Goal: Transaction & Acquisition: Subscribe to service/newsletter

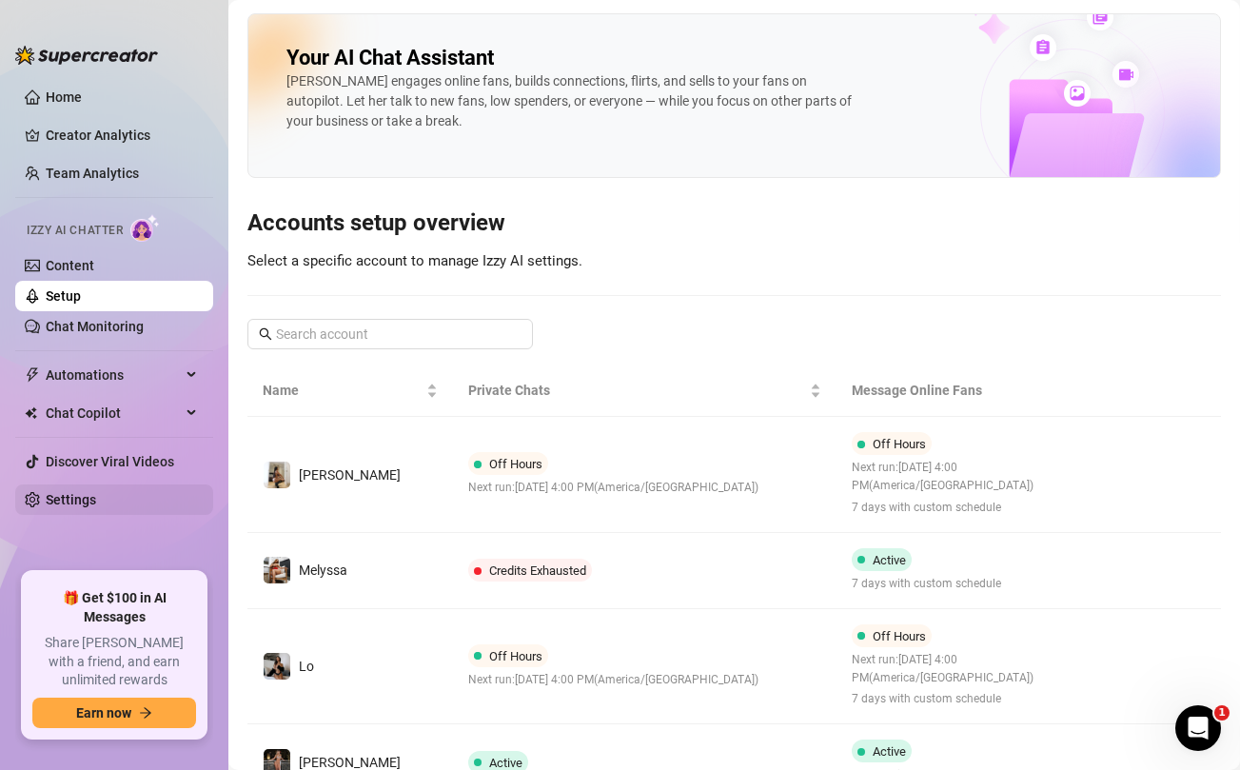
click at [68, 496] on link "Settings" at bounding box center [71, 499] width 50 height 15
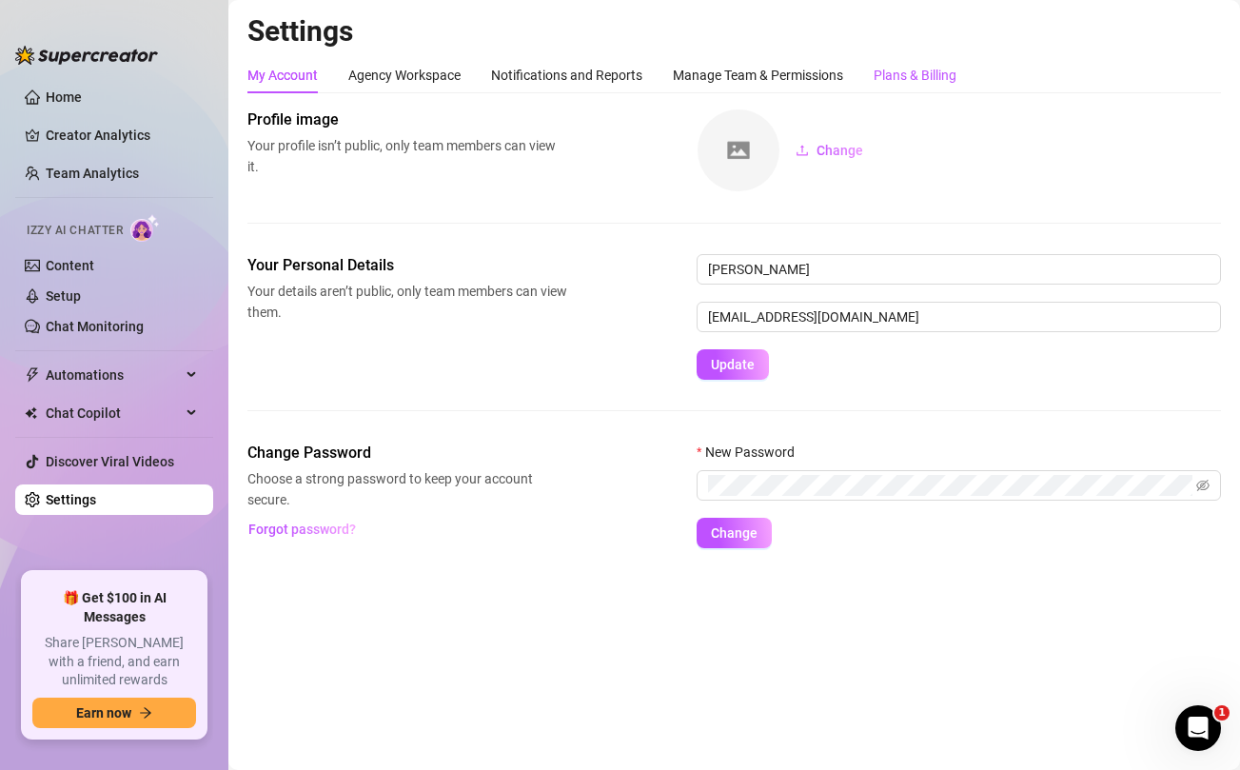
click at [916, 67] on div "Plans & Billing" at bounding box center [915, 75] width 83 height 21
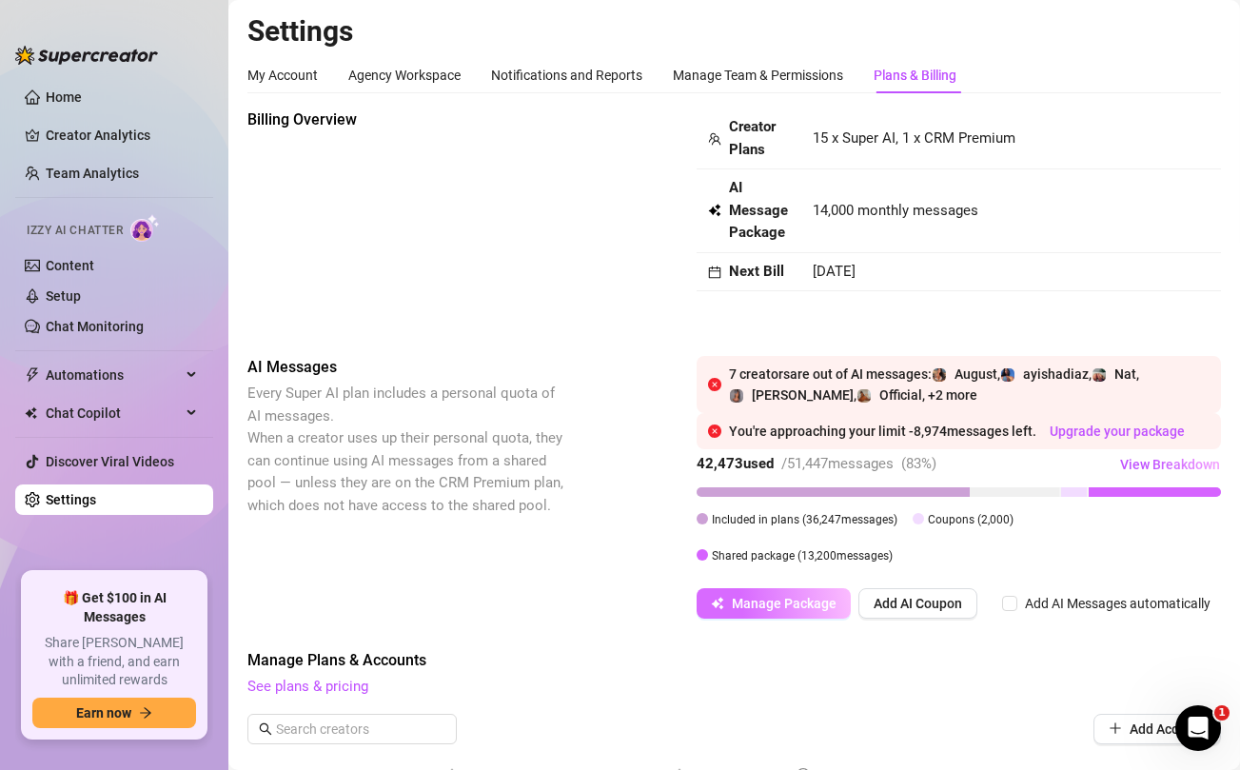
click at [791, 600] on span "Manage Package" at bounding box center [784, 603] width 105 height 15
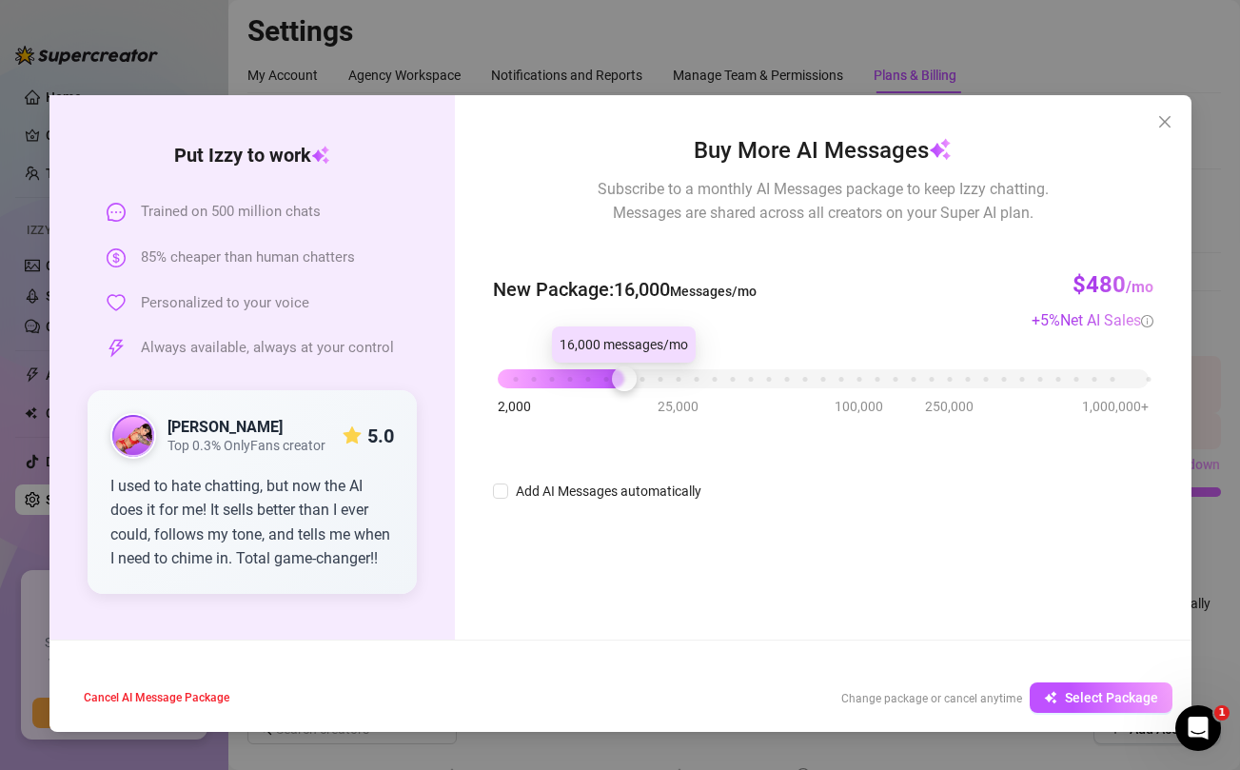
drag, startPoint x: 604, startPoint y: 385, endPoint x: 615, endPoint y: 383, distance: 10.9
click at [615, 383] on div at bounding box center [624, 378] width 25 height 25
click at [1090, 697] on span "Select Package" at bounding box center [1111, 697] width 93 height 15
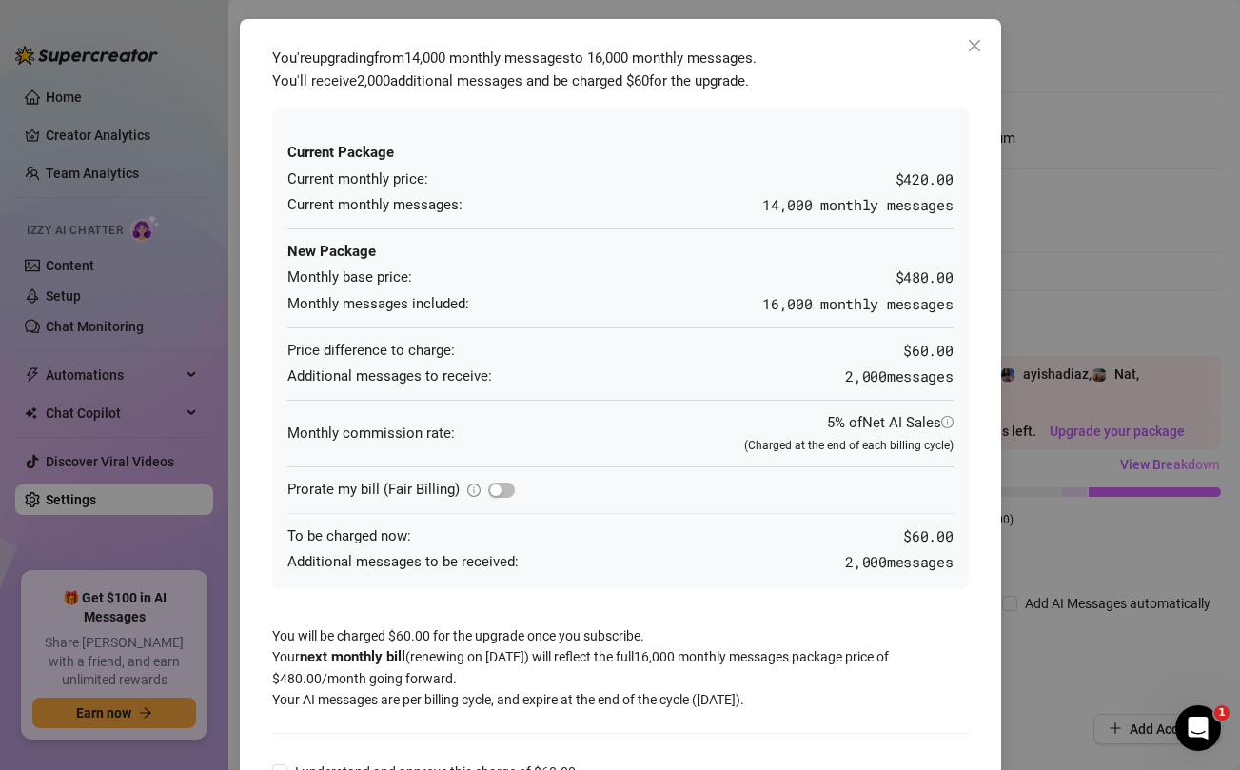
scroll to position [125, 0]
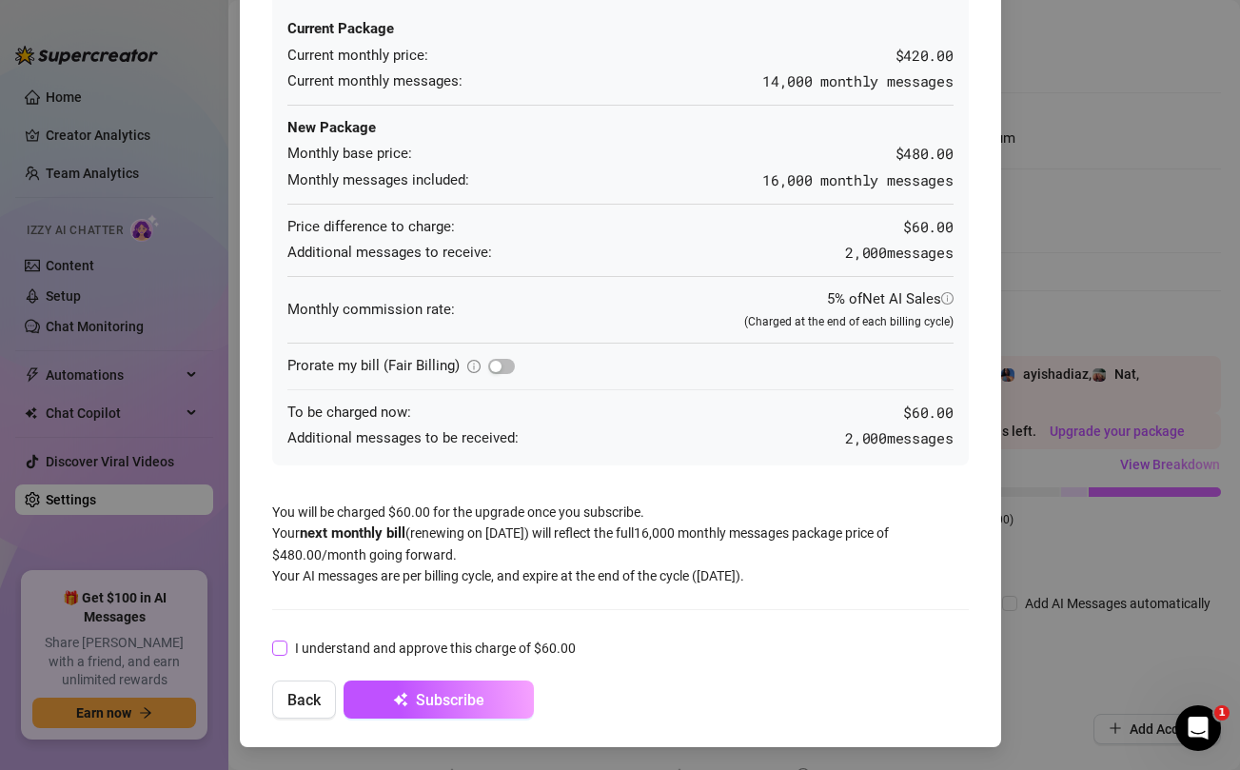
click at [280, 642] on input "I understand and approve this charge of $60.00" at bounding box center [278, 647] width 13 height 13
checkbox input "true"
click at [461, 705] on span "Subscribe" at bounding box center [450, 700] width 69 height 18
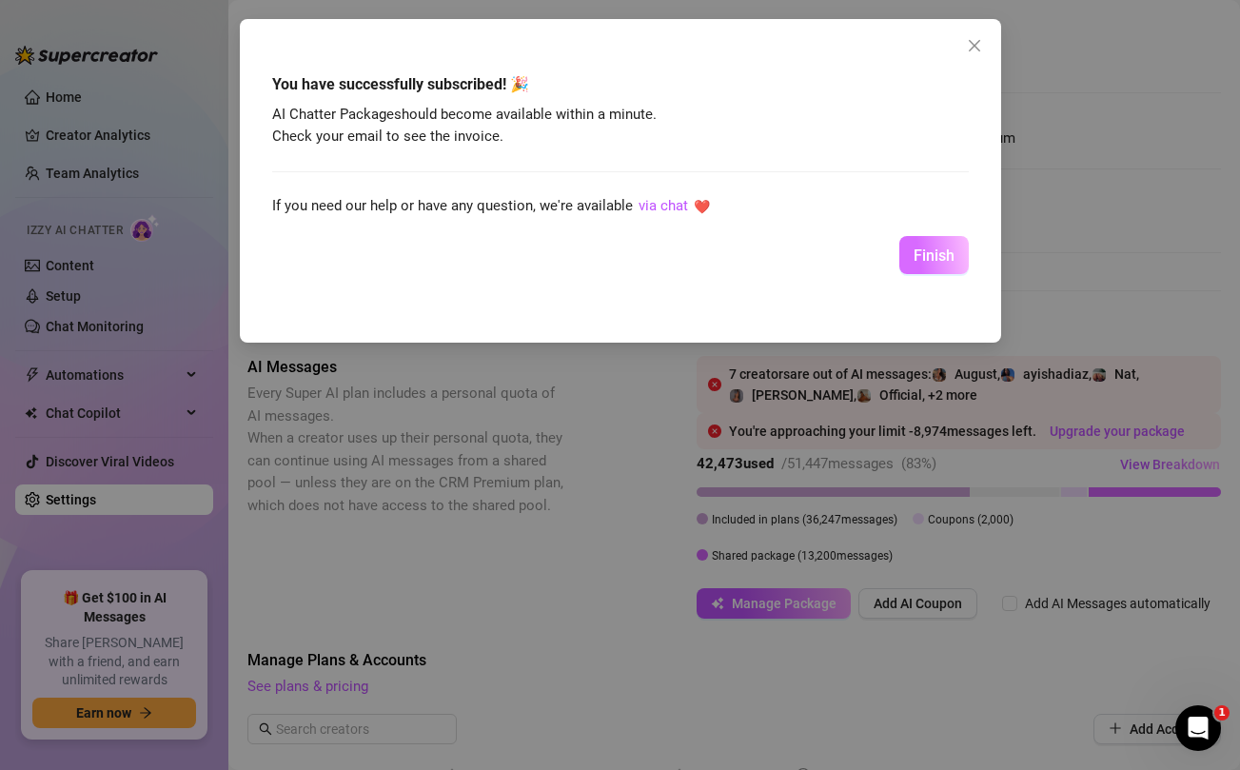
click at [950, 258] on span "Finish" at bounding box center [934, 256] width 41 height 18
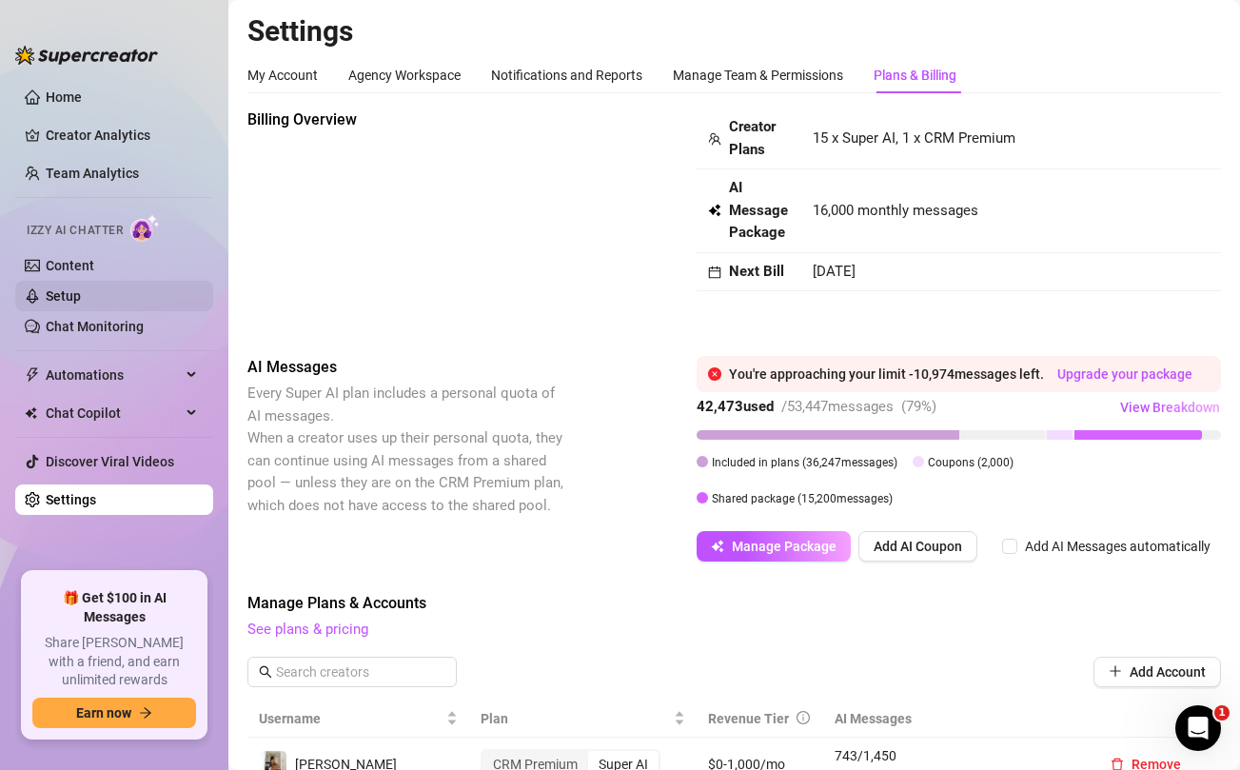
click at [76, 296] on link "Setup" at bounding box center [63, 295] width 35 height 15
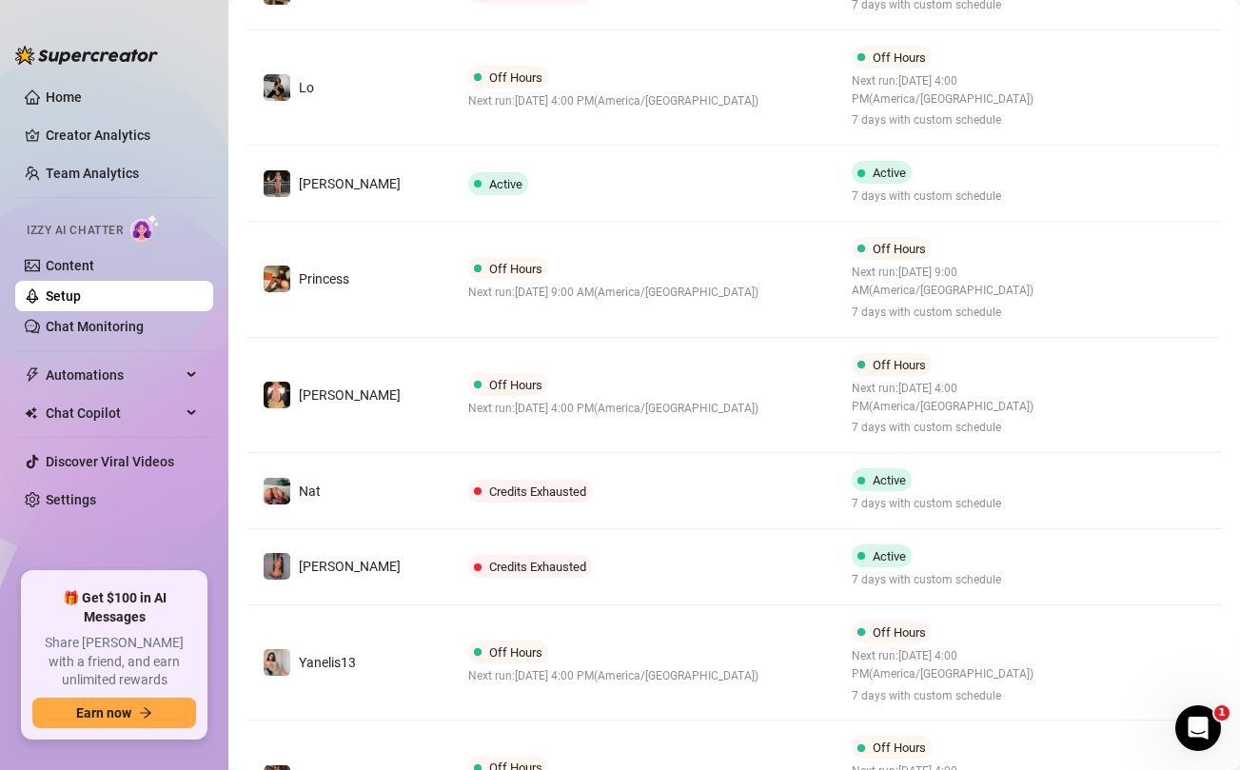
scroll to position [756, 0]
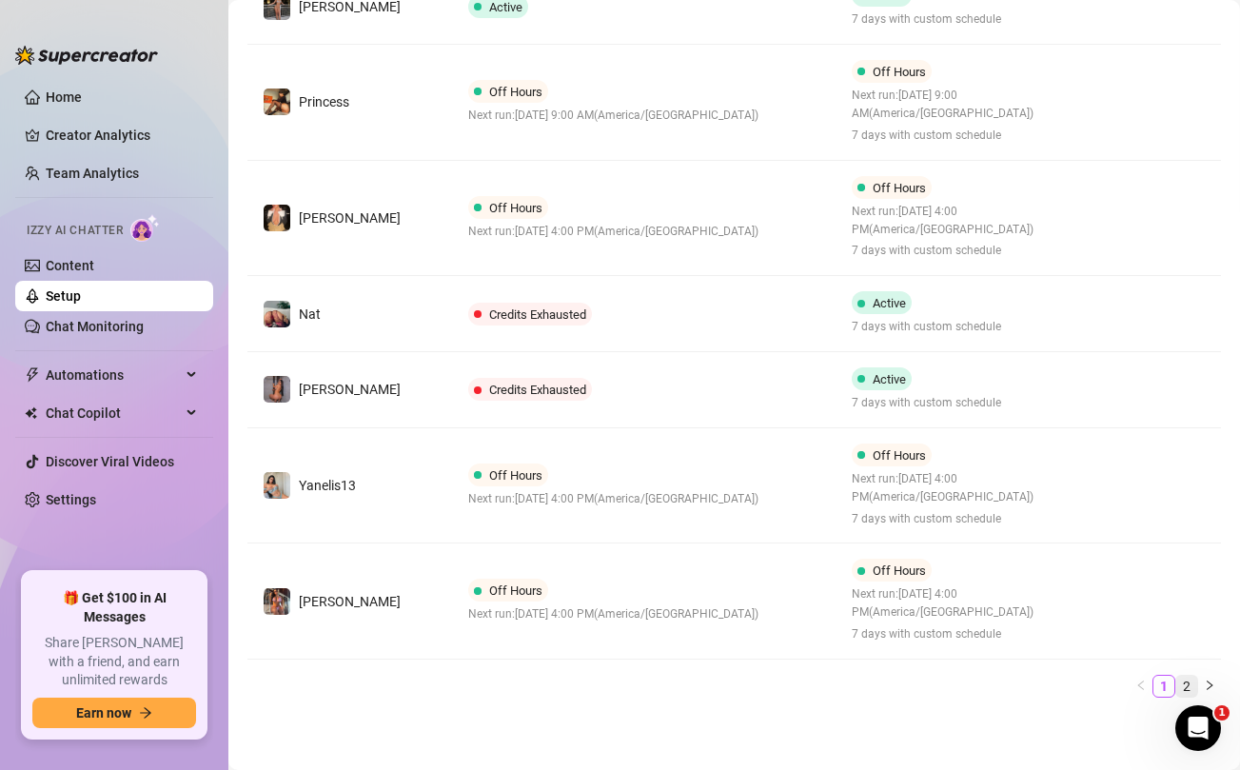
click at [1187, 679] on link "2" at bounding box center [1186, 686] width 21 height 21
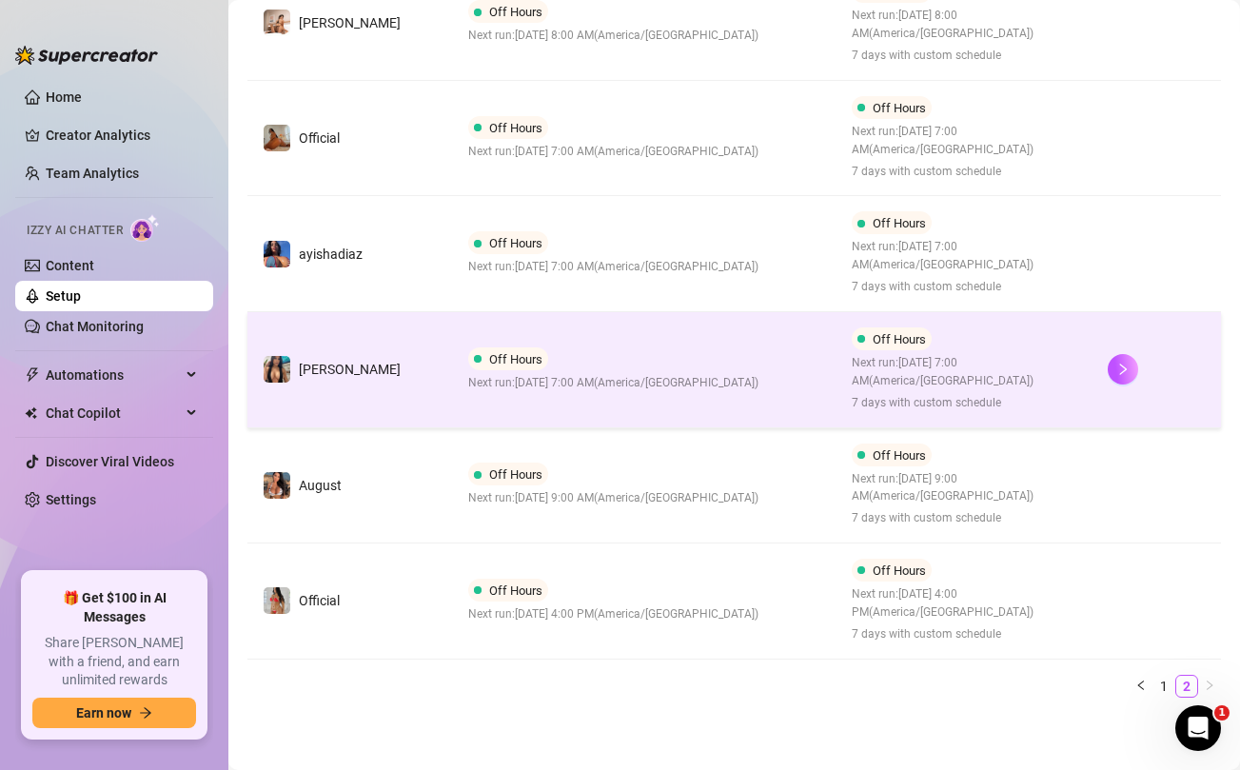
click at [735, 383] on td "Off Hours Next run: [DATE] 7:00 AM ( [GEOGRAPHIC_DATA]/[GEOGRAPHIC_DATA] )" at bounding box center [645, 370] width 385 height 116
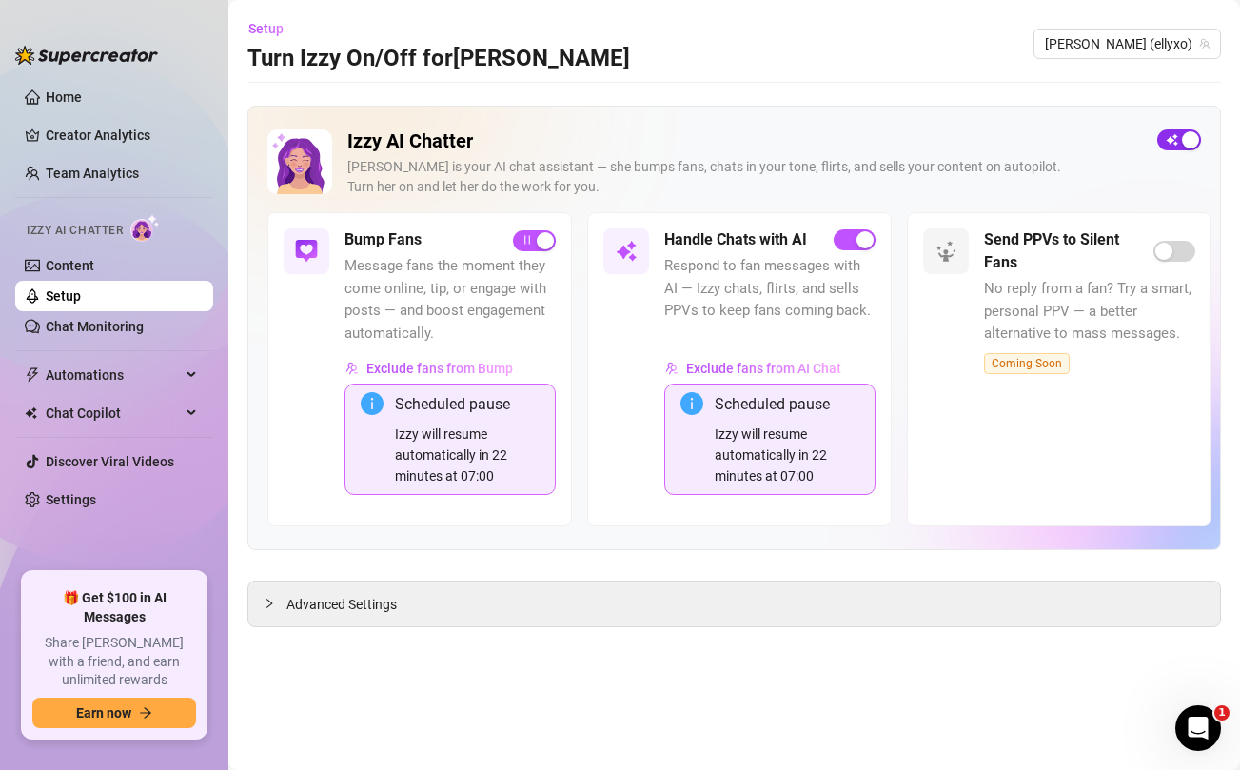
click at [1176, 138] on span "button" at bounding box center [1179, 139] width 44 height 21
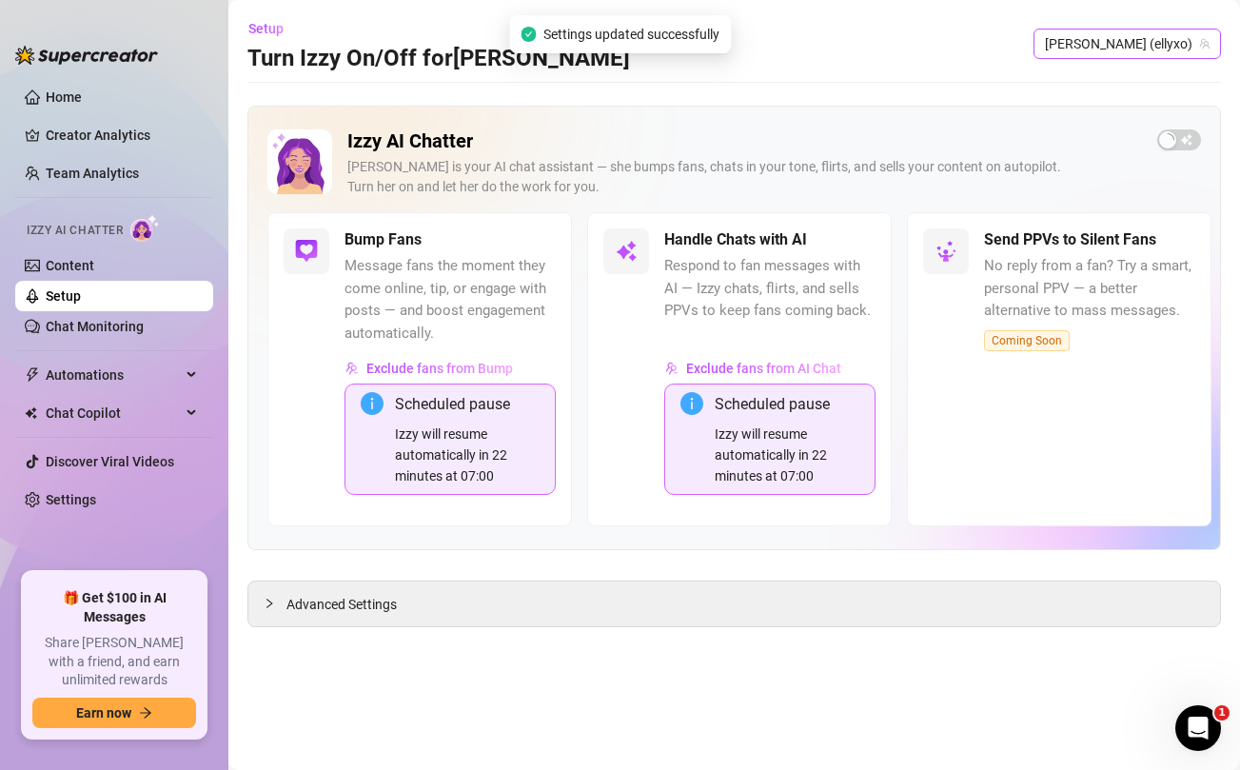
click at [1116, 39] on span "[PERSON_NAME] (ellyxo)" at bounding box center [1127, 44] width 165 height 29
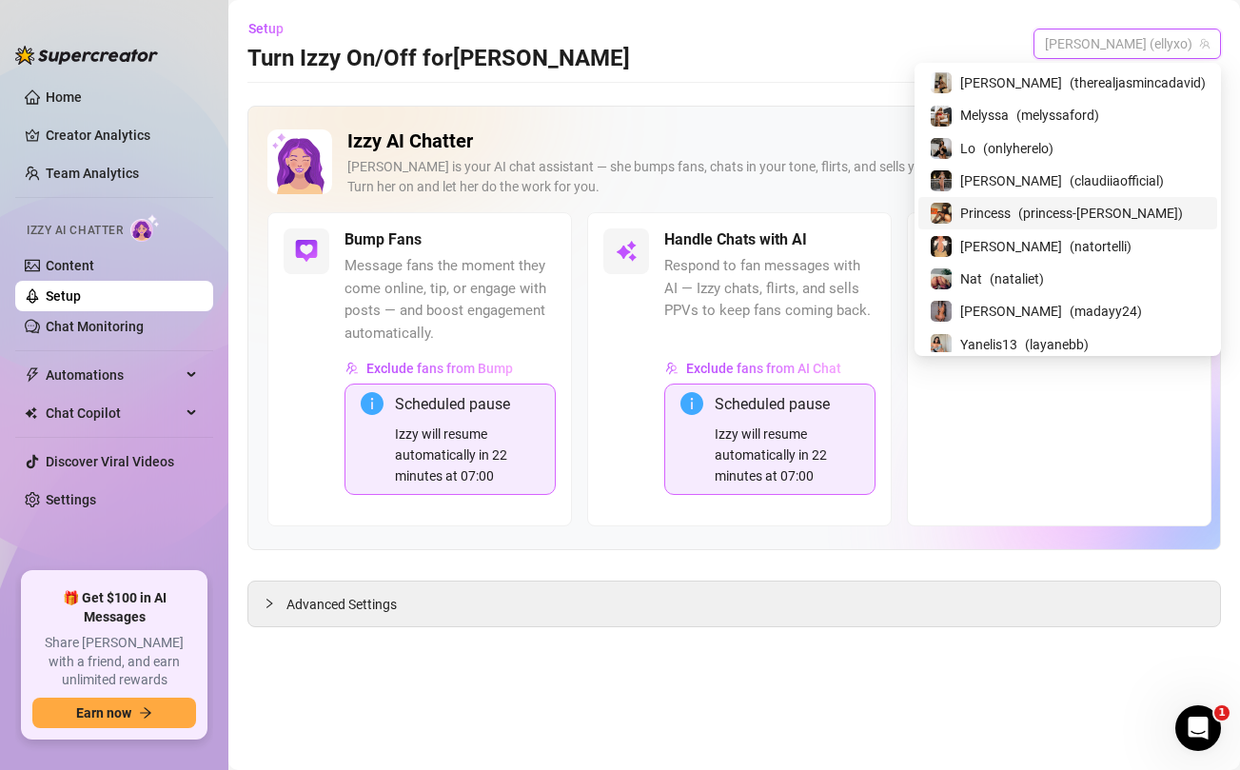
scroll to position [232, 0]
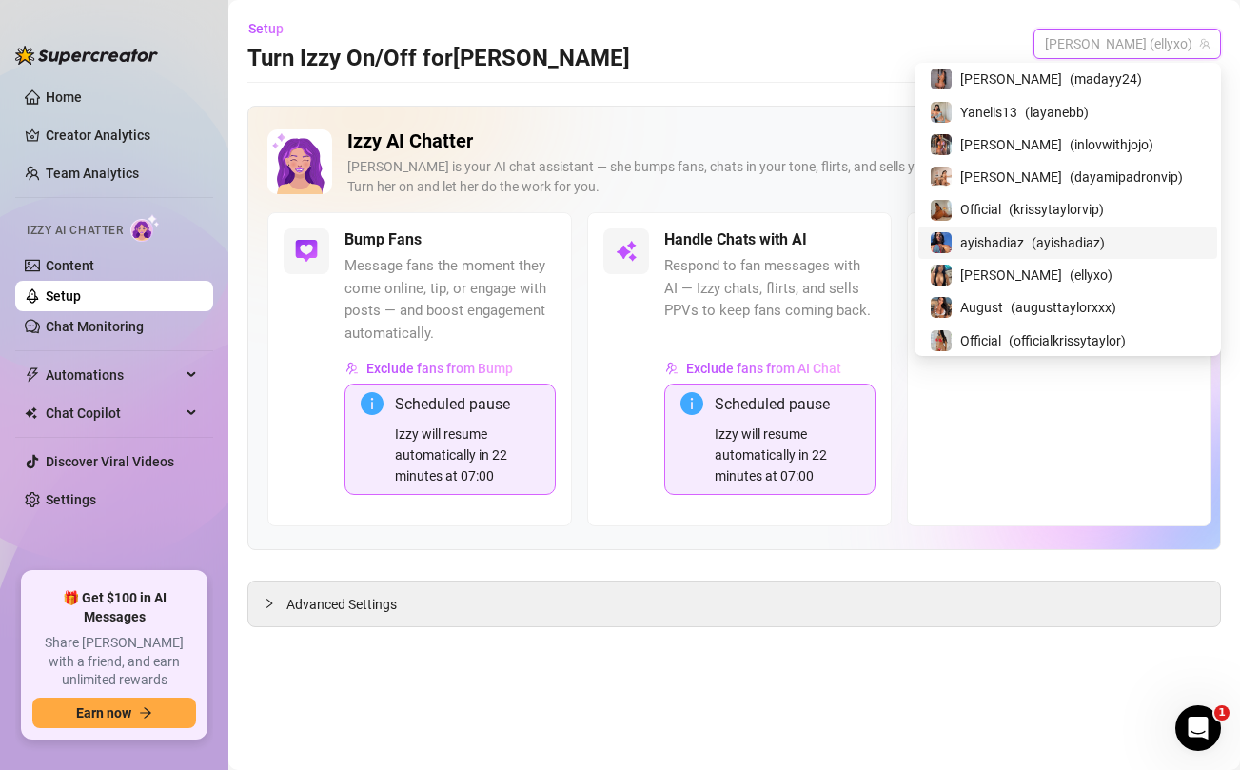
click at [1024, 241] on span "ayishadiaz" at bounding box center [992, 242] width 64 height 21
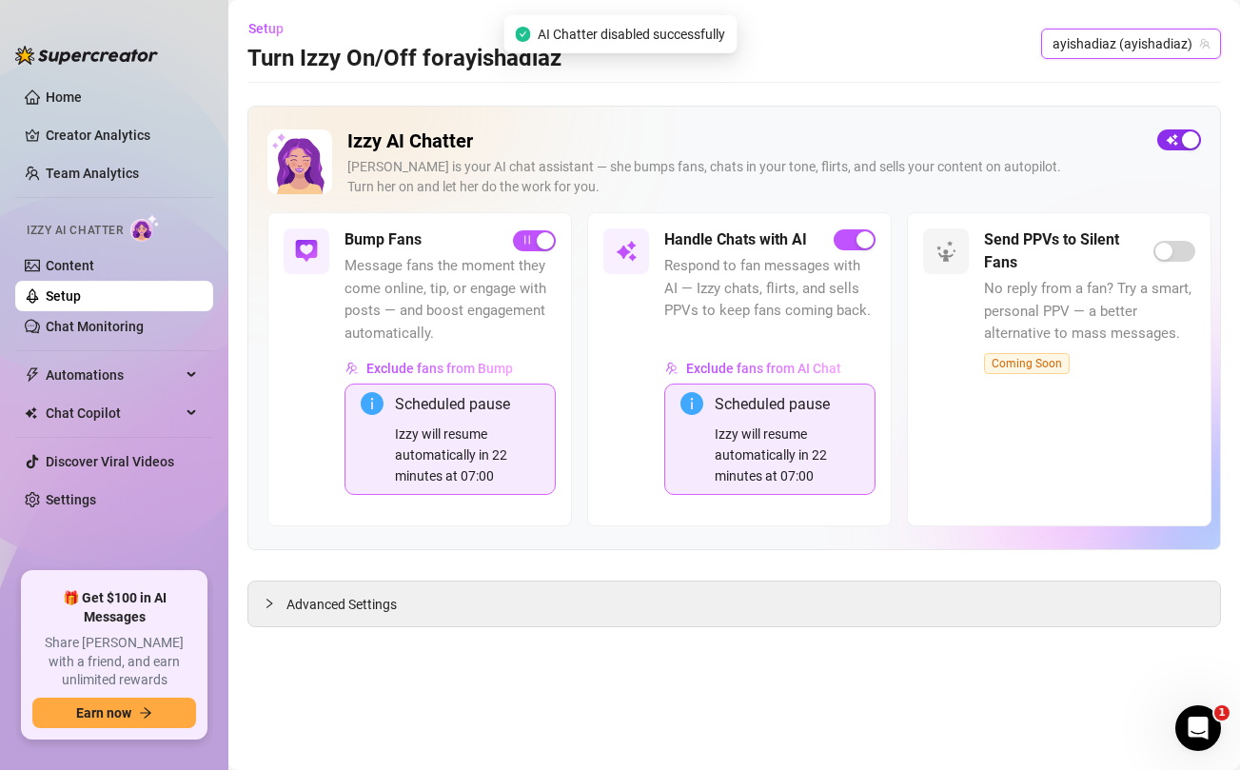
click at [1181, 146] on button "button" at bounding box center [1179, 139] width 44 height 21
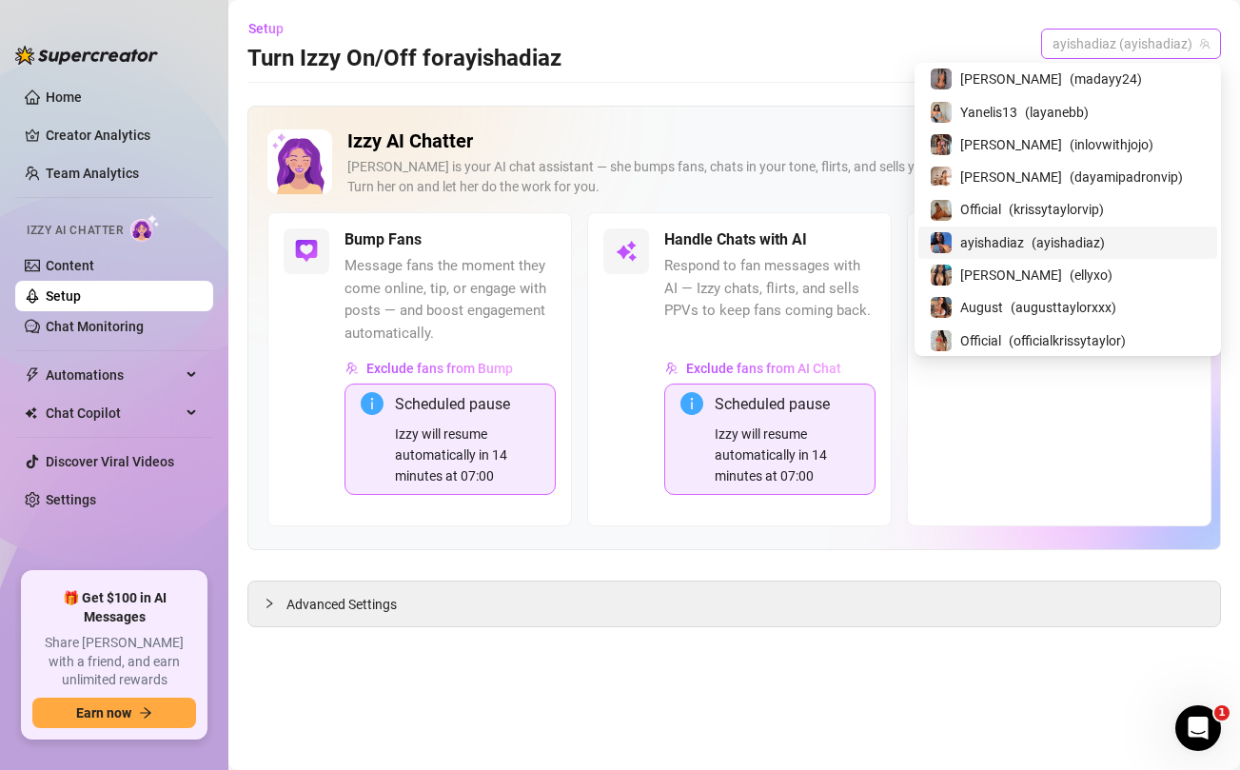
click at [1094, 48] on span "ayishadiaz (ayishadiaz)" at bounding box center [1131, 44] width 157 height 29
click at [1070, 73] on span "( madayy24 )" at bounding box center [1106, 79] width 72 height 21
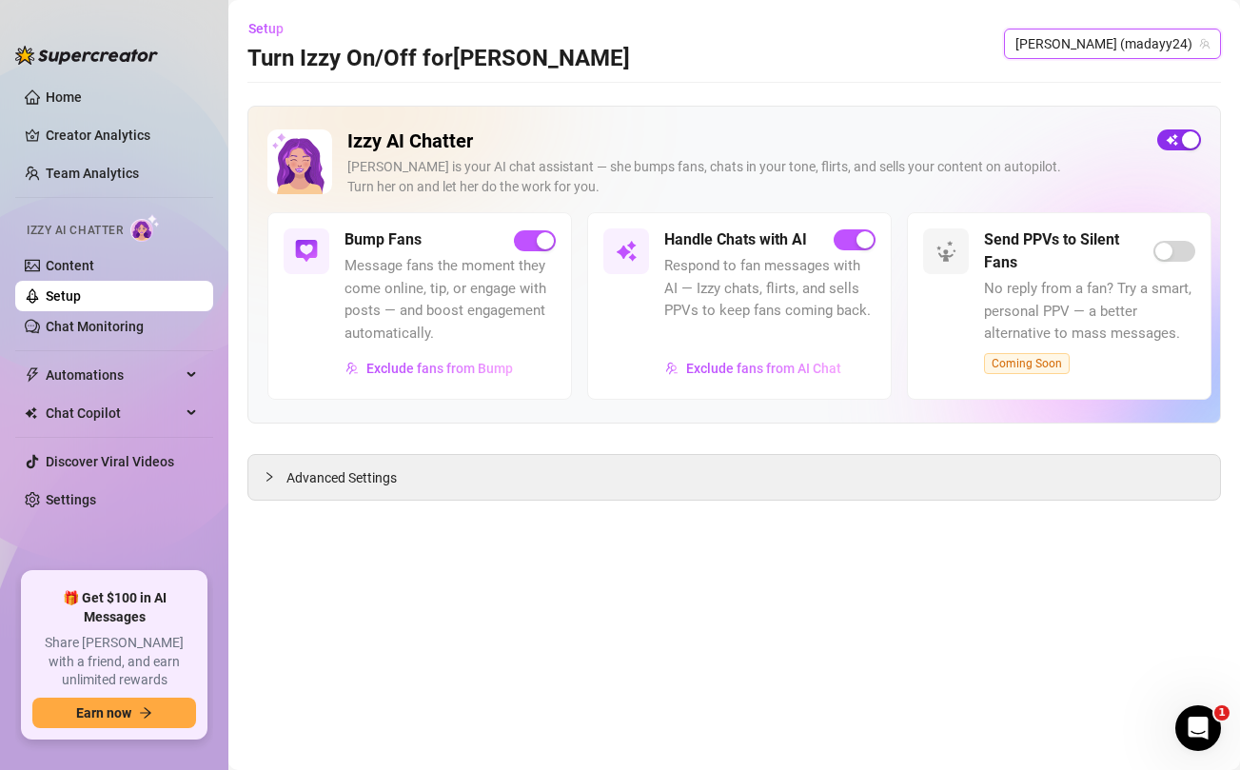
click at [1182, 139] on div "button" at bounding box center [1190, 139] width 17 height 17
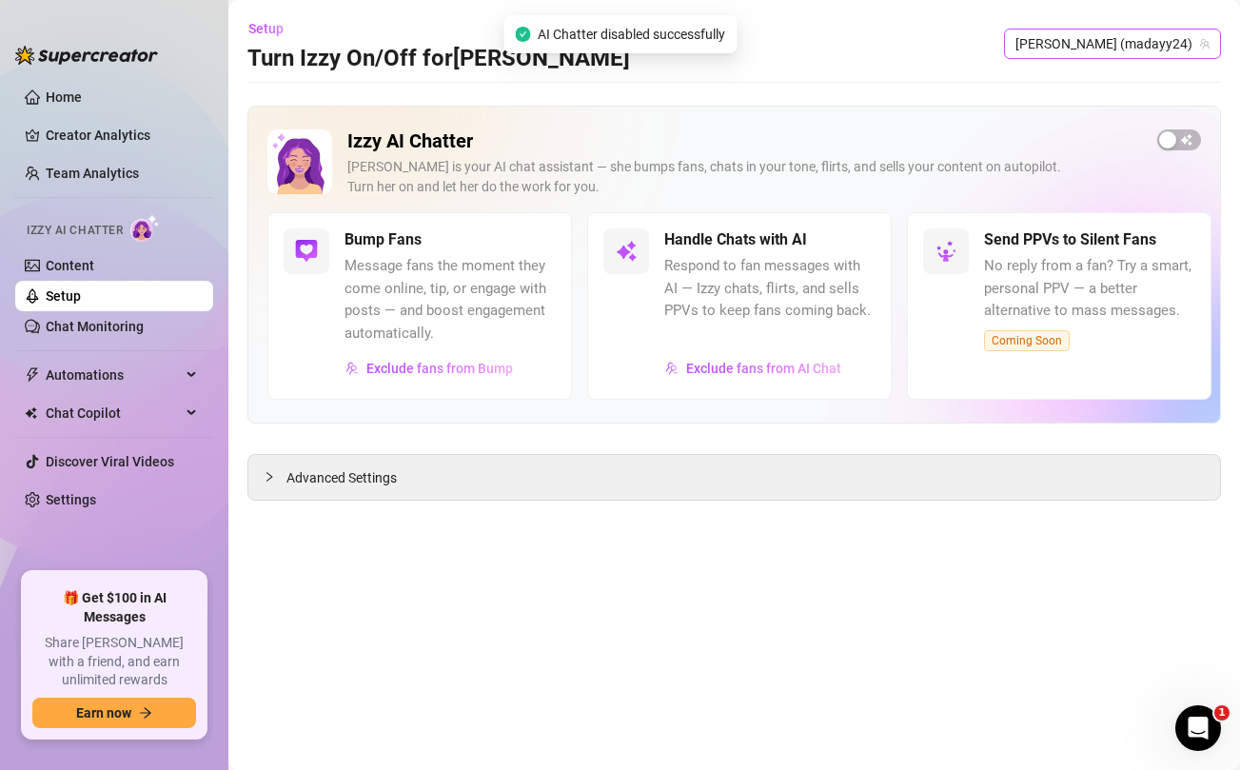
click at [1106, 35] on span "[PERSON_NAME] (madayy24)" at bounding box center [1113, 44] width 194 height 29
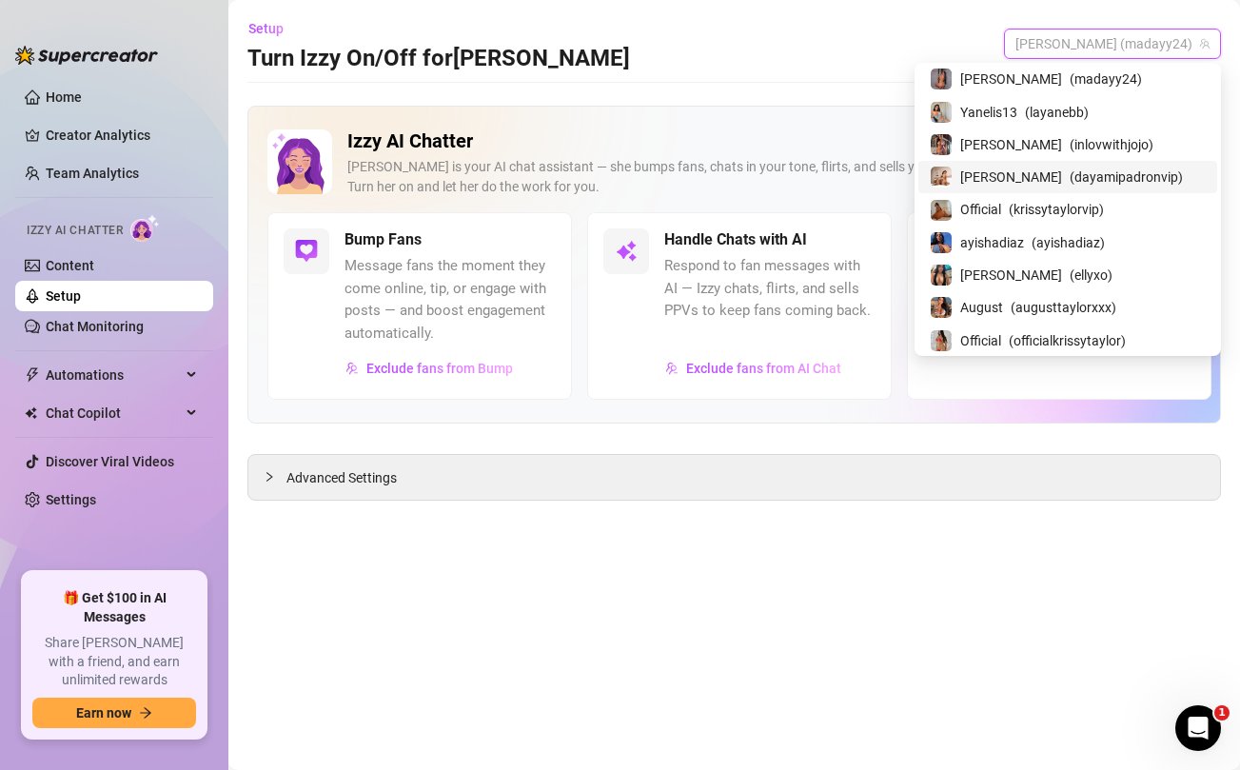
click at [1026, 181] on span "[PERSON_NAME]" at bounding box center [1011, 177] width 102 height 21
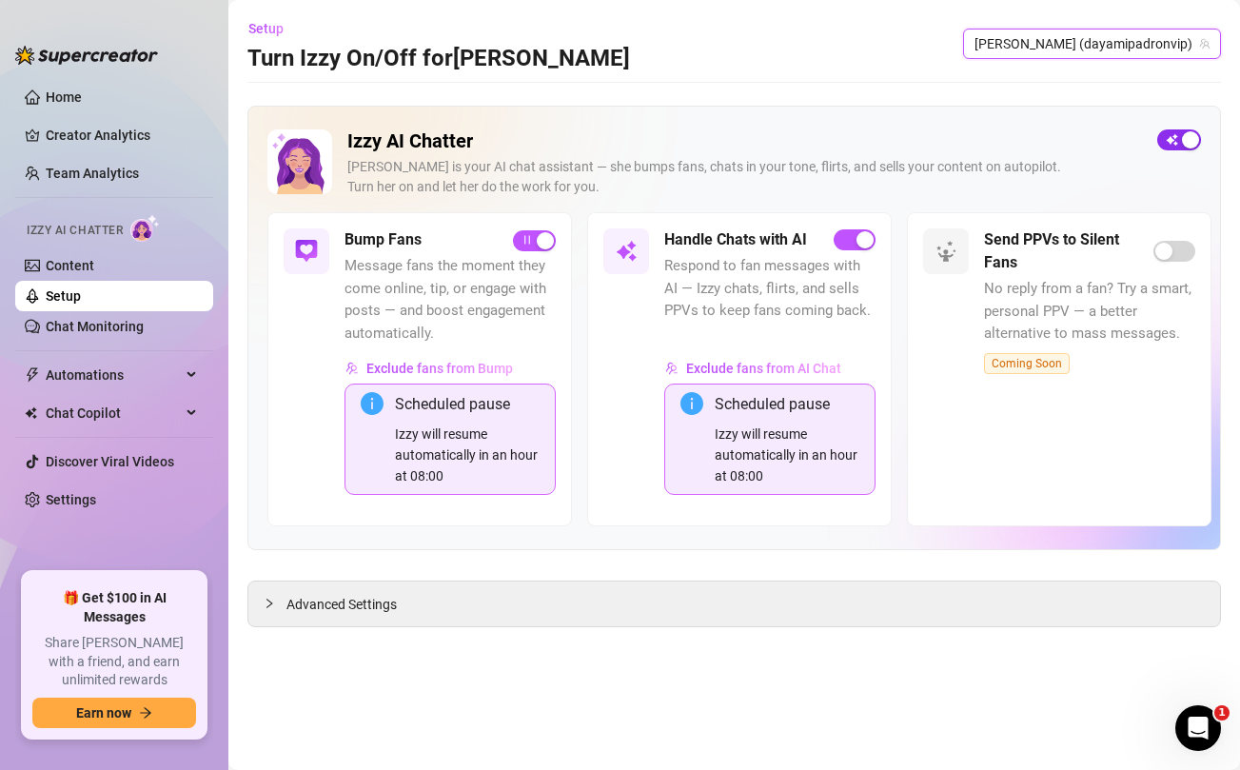
click at [1178, 130] on span "button" at bounding box center [1179, 139] width 44 height 21
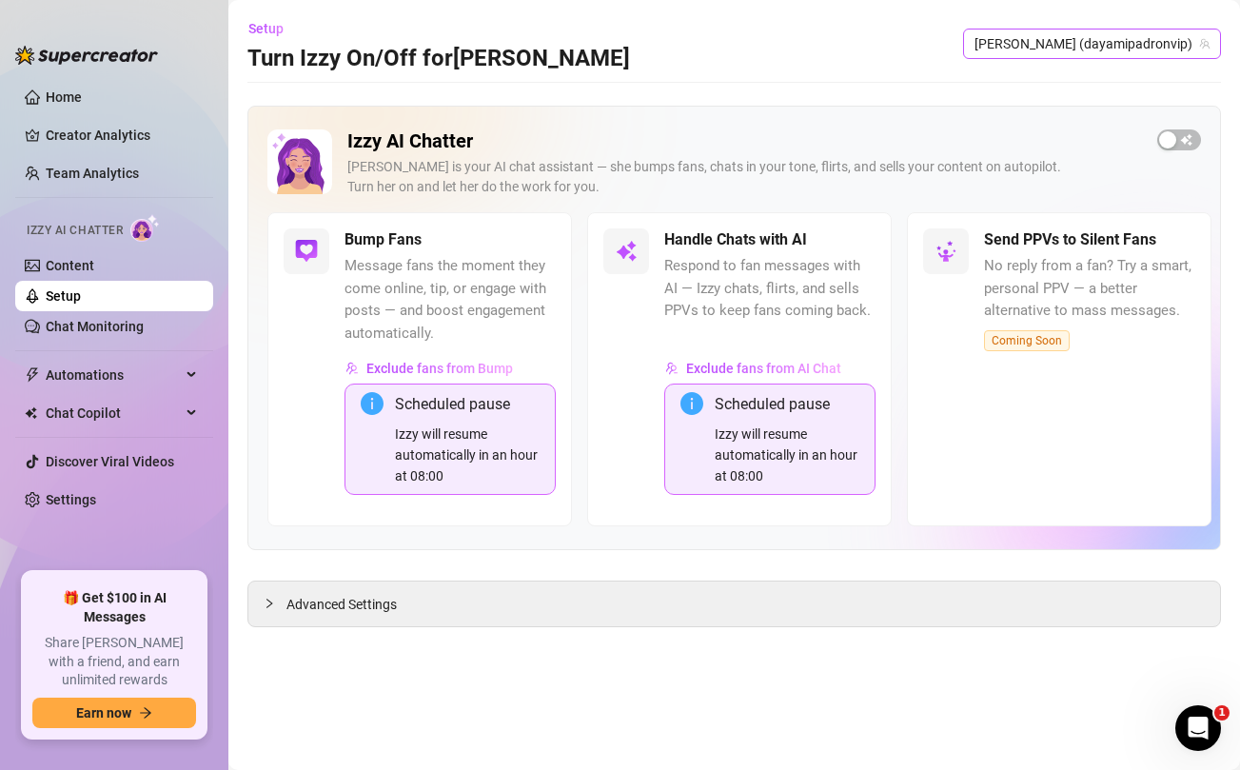
click at [1178, 32] on span "[PERSON_NAME] (dayamipadronvip)" at bounding box center [1092, 44] width 235 height 29
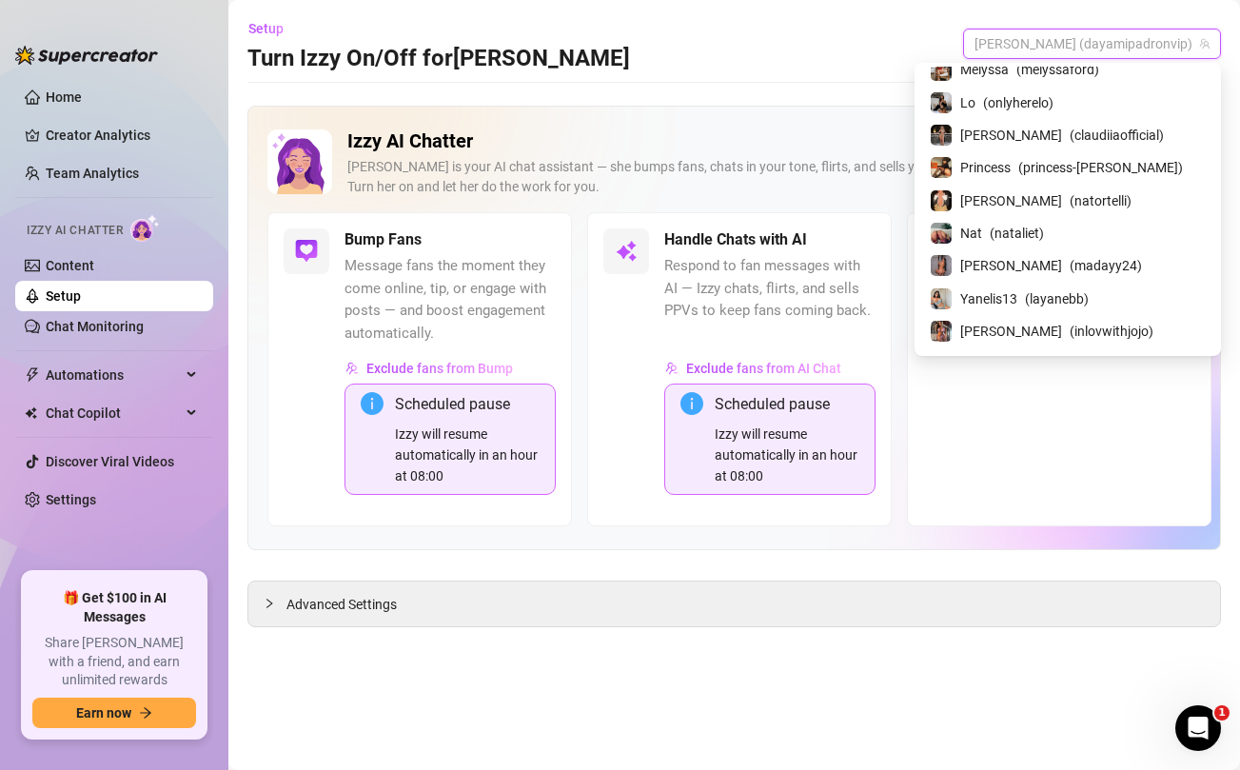
scroll to position [41, 0]
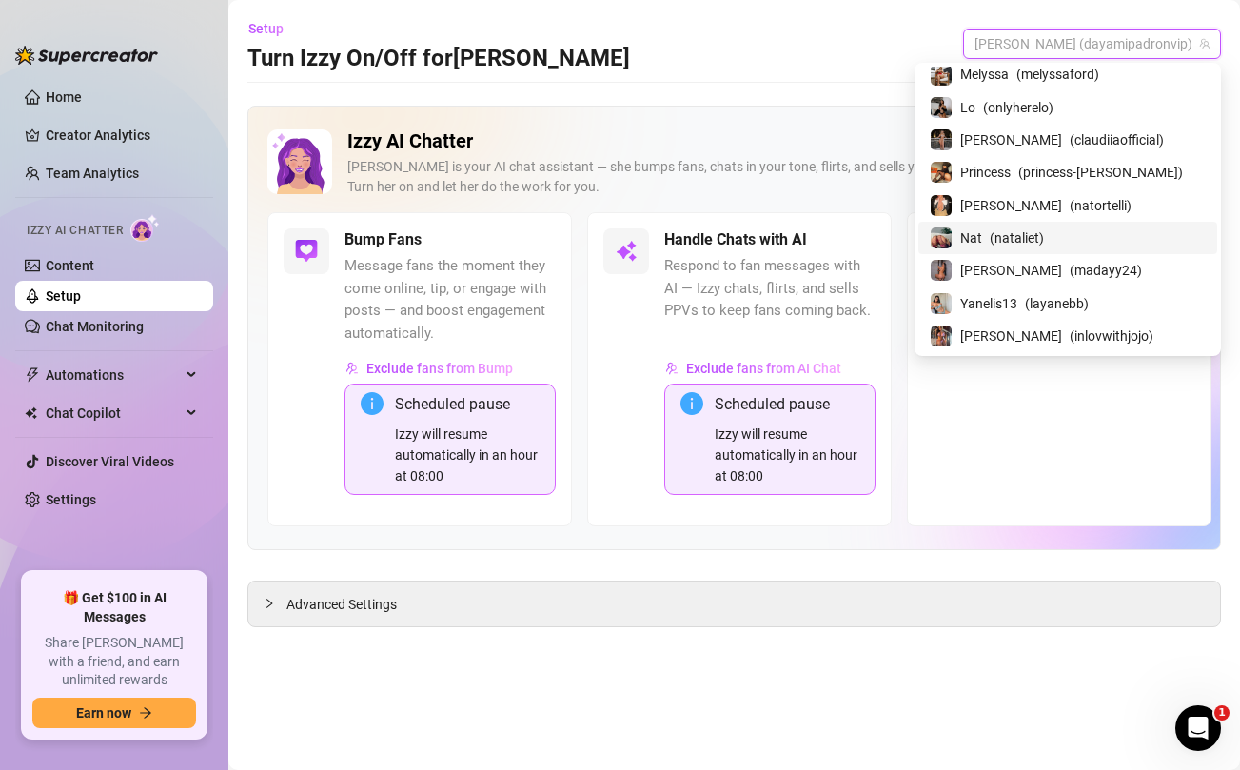
click at [1044, 236] on span "( nataliet )" at bounding box center [1017, 237] width 54 height 21
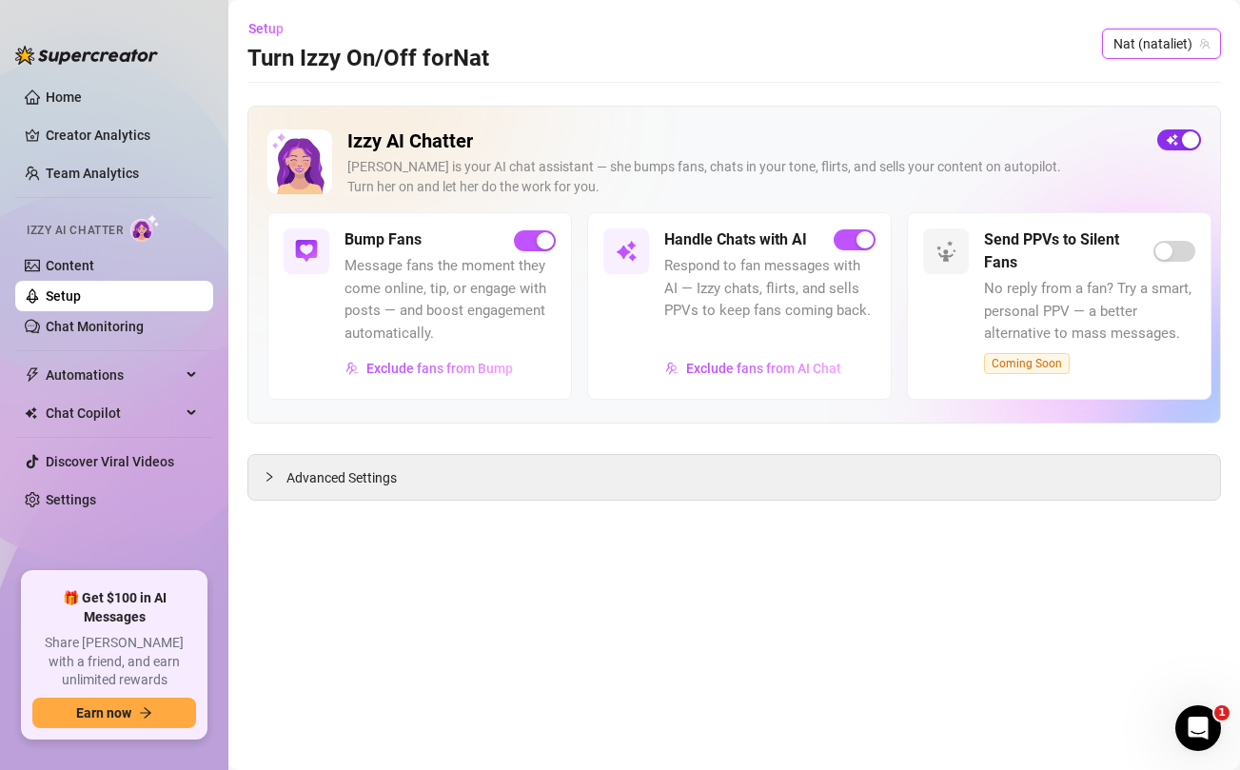
click at [1176, 141] on span "button" at bounding box center [1179, 139] width 44 height 21
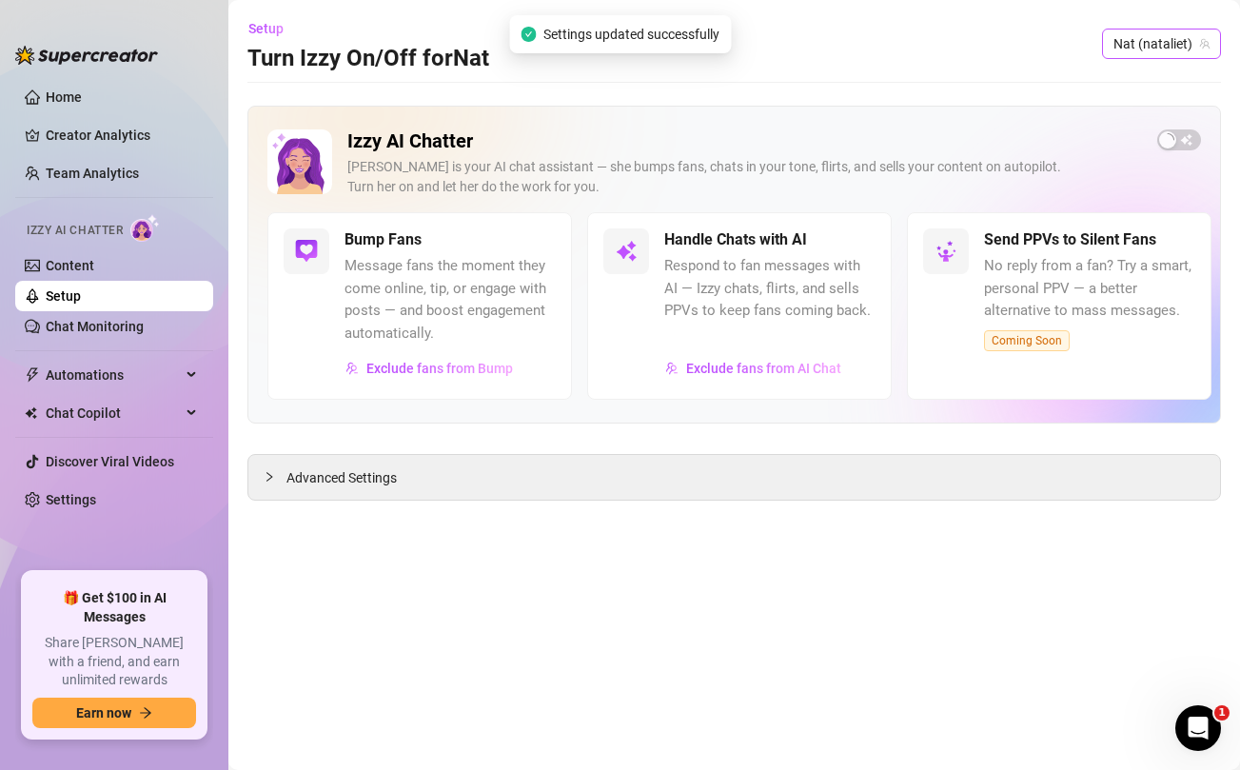
click at [1179, 49] on span "Nat (nataliet)" at bounding box center [1162, 44] width 96 height 29
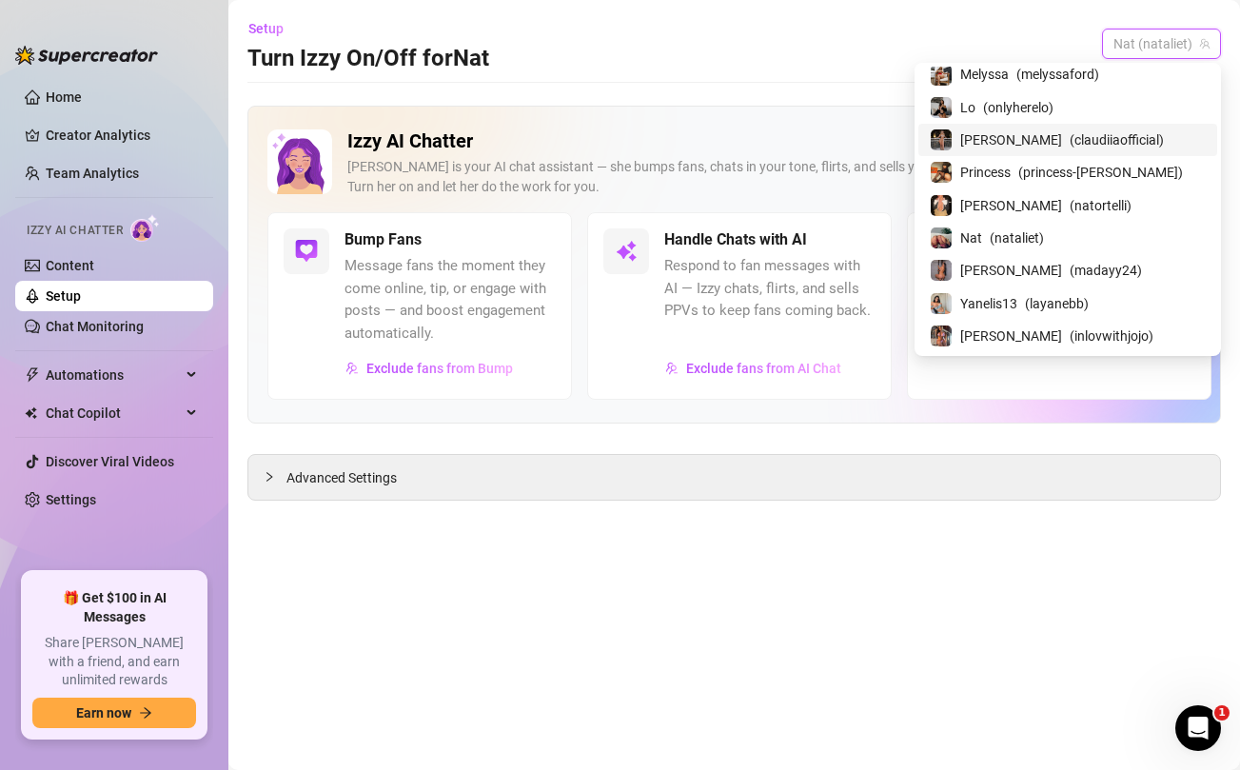
click at [1091, 136] on span "( claudiiaofficial )" at bounding box center [1117, 139] width 94 height 21
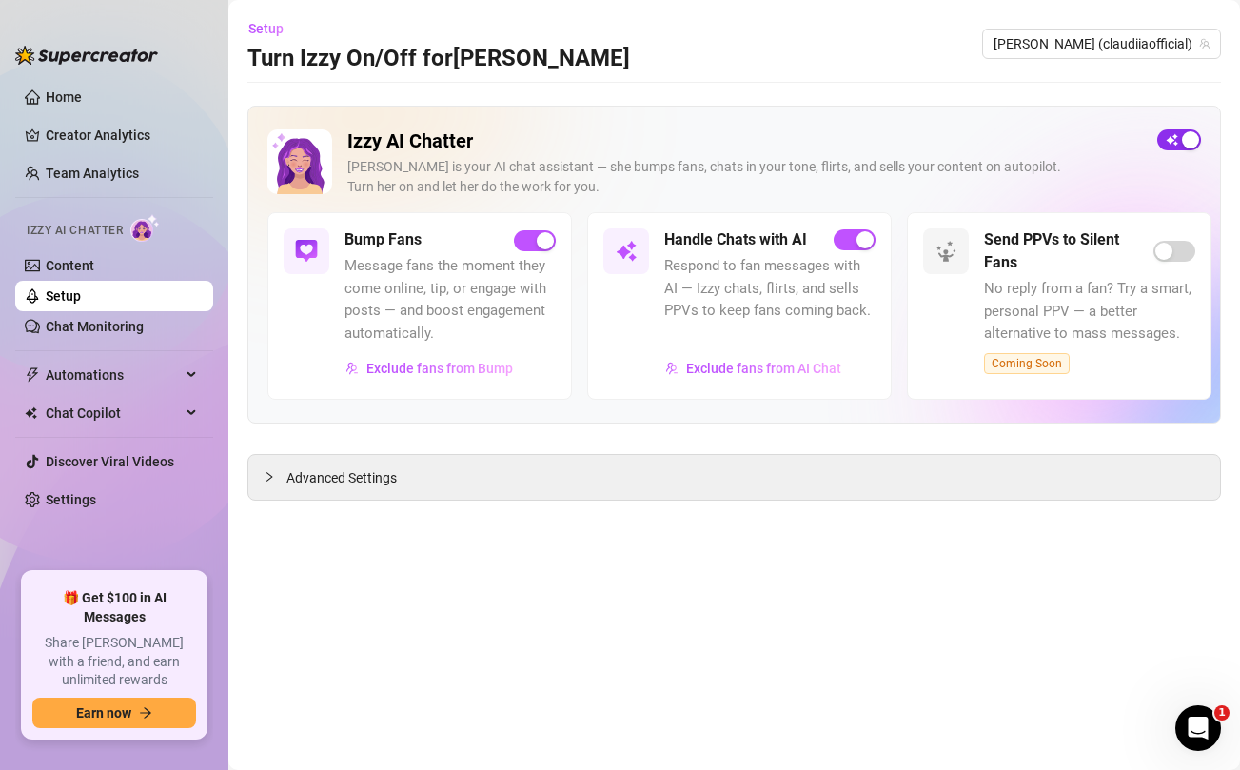
click at [1175, 145] on span "button" at bounding box center [1179, 139] width 44 height 21
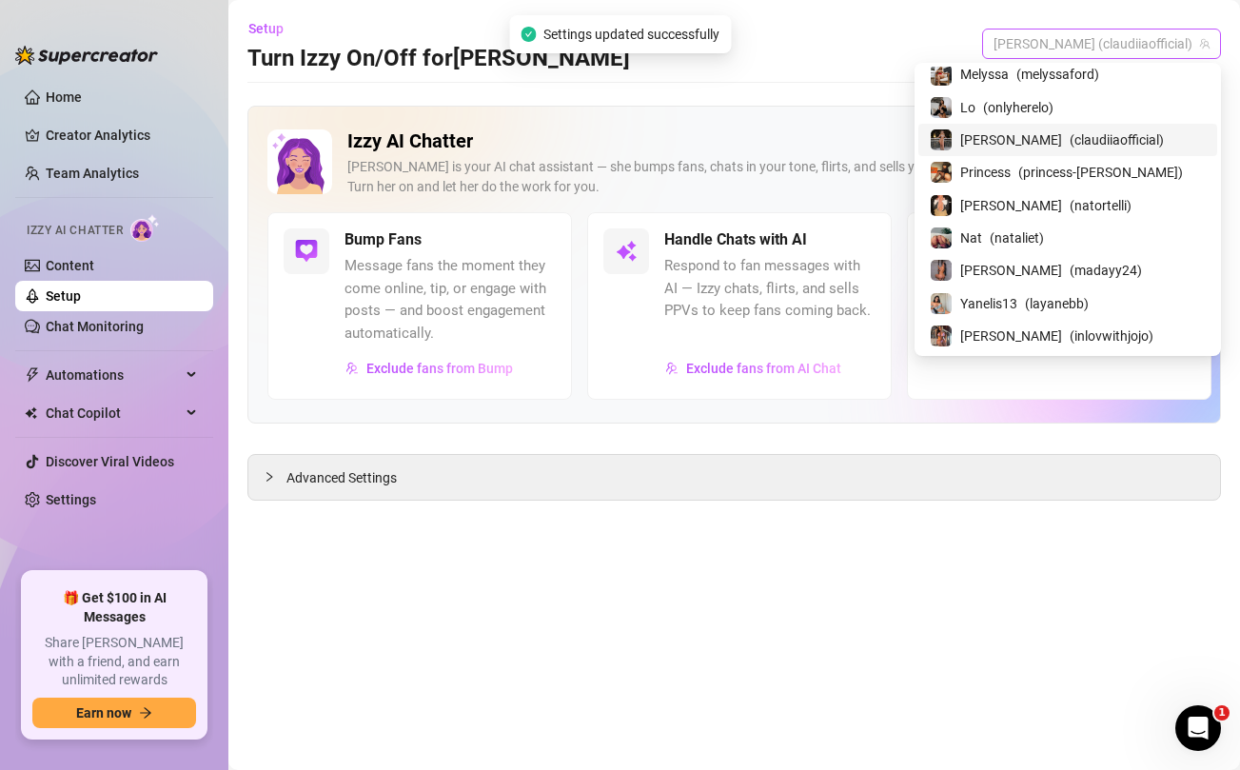
click at [1126, 46] on span "[PERSON_NAME] (claudiiaofficial)" at bounding box center [1102, 44] width 216 height 29
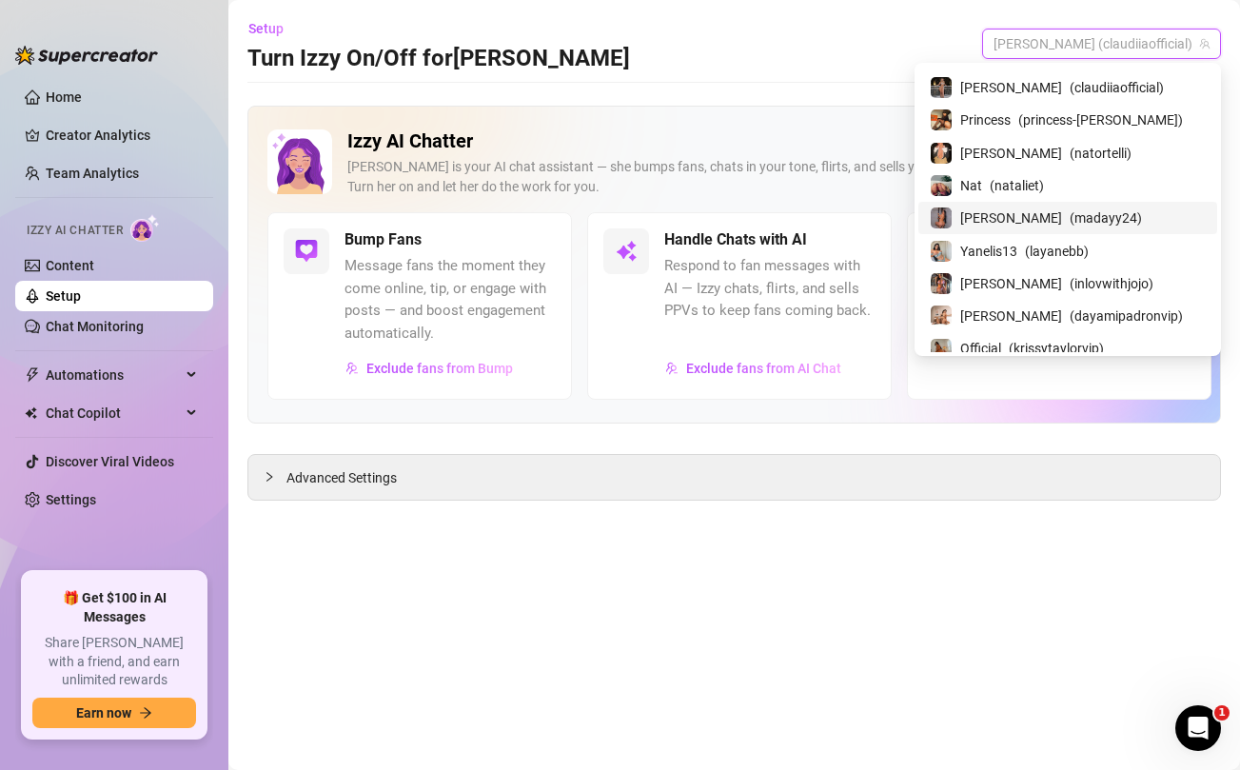
scroll to position [96, 0]
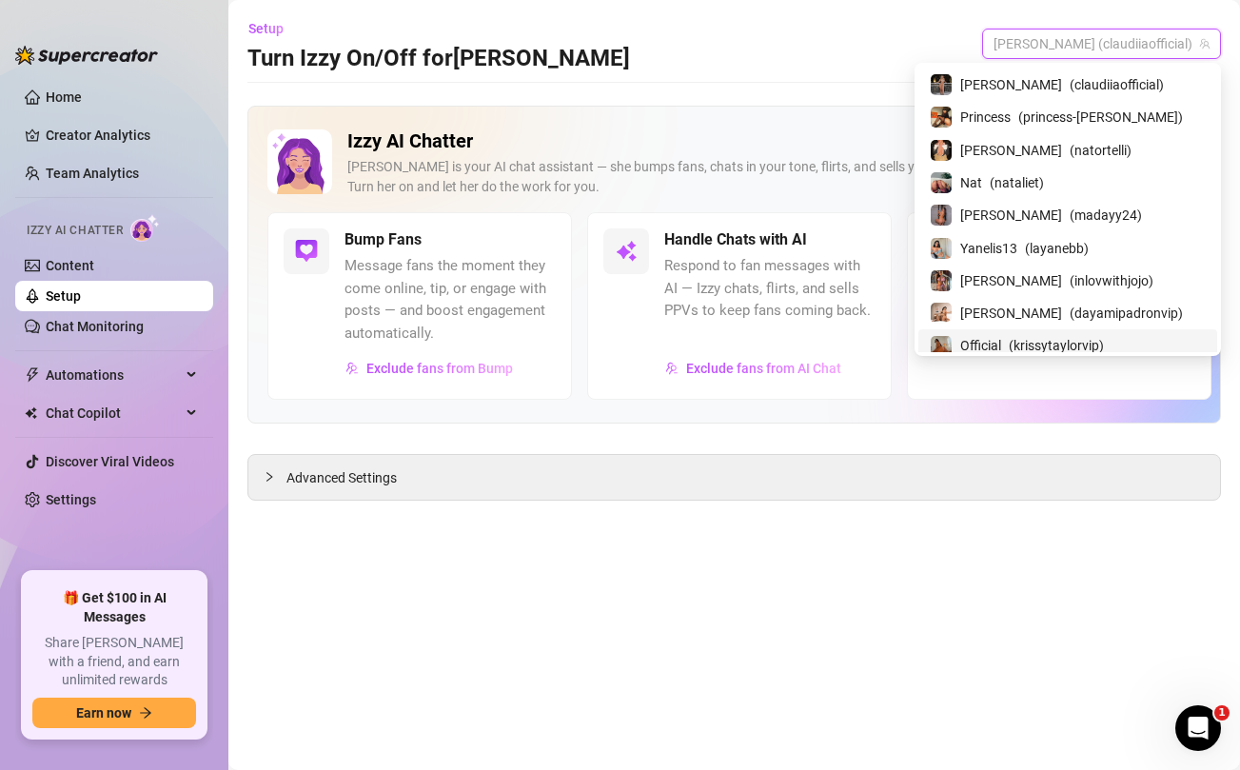
click at [913, 511] on main "Setup Turn Izzy On/Off for [PERSON_NAME] [PERSON_NAME] (claudiiaofficial) Izzy …" at bounding box center [734, 385] width 1012 height 770
